Goal: Task Accomplishment & Management: Complete application form

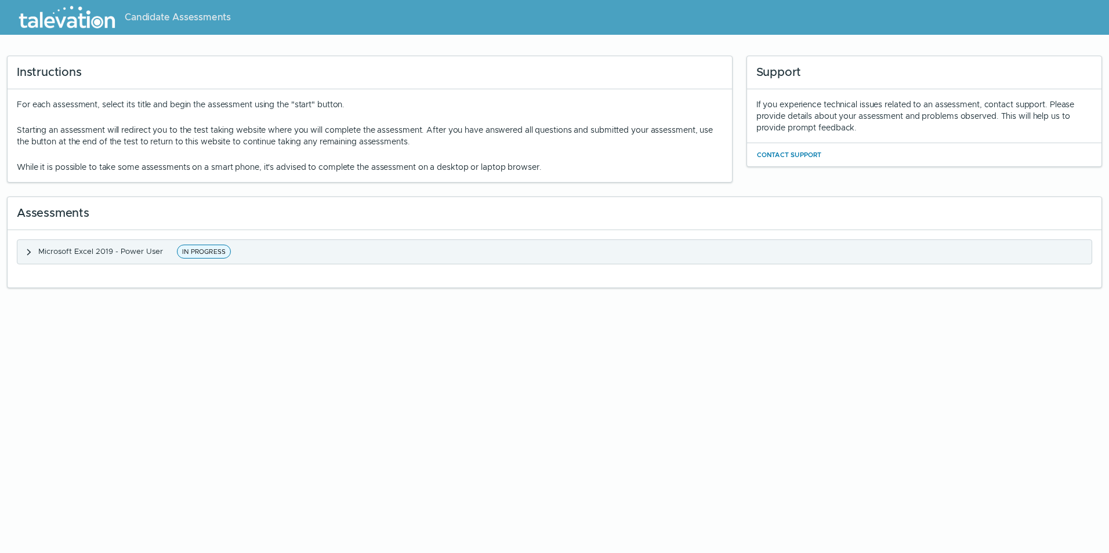
click at [201, 252] on span "IN PROGRESS" at bounding box center [204, 252] width 54 height 14
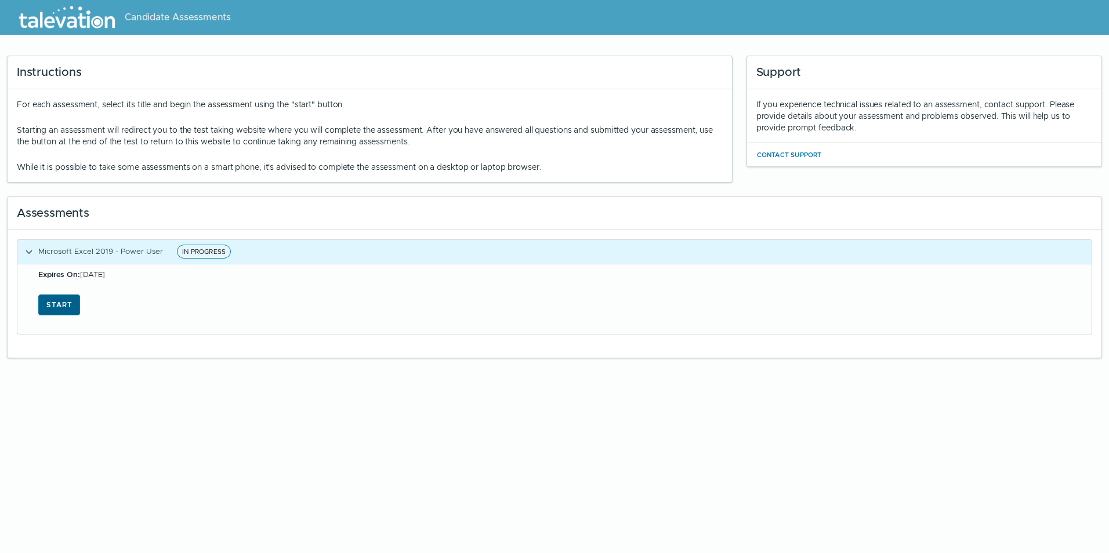
click at [68, 304] on button "Start" at bounding box center [59, 305] width 42 height 21
click at [62, 310] on button "Start" at bounding box center [59, 305] width 42 height 21
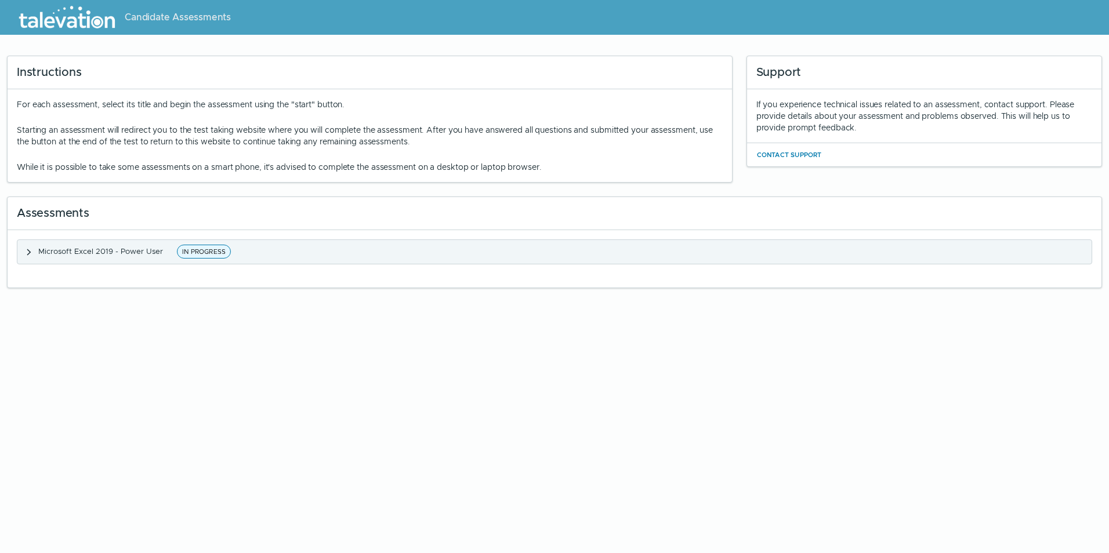
click at [201, 252] on span "IN PROGRESS" at bounding box center [204, 252] width 54 height 14
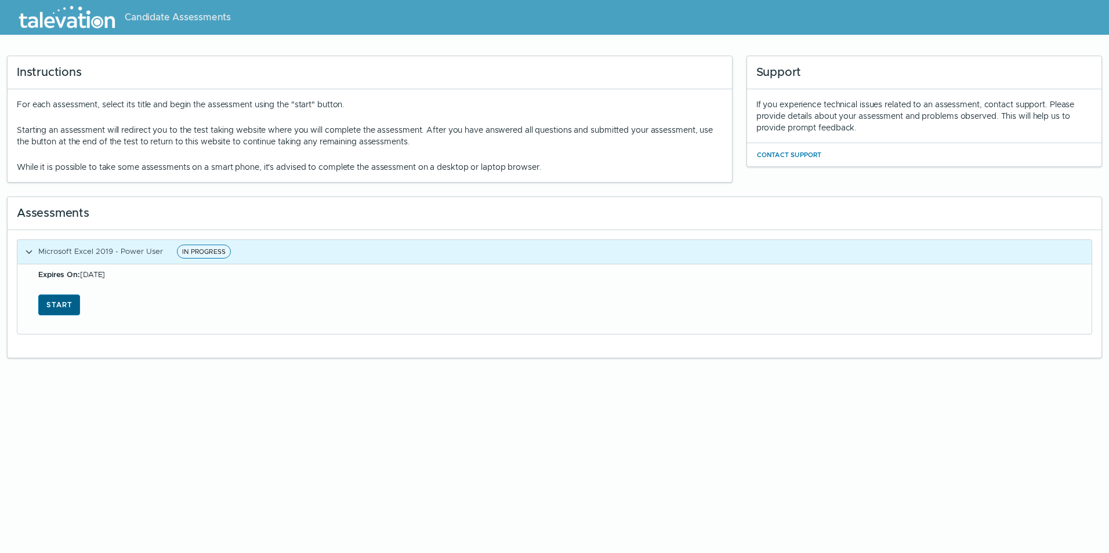
click at [64, 307] on button "Start" at bounding box center [59, 305] width 42 height 21
